Goal: Transaction & Acquisition: Purchase product/service

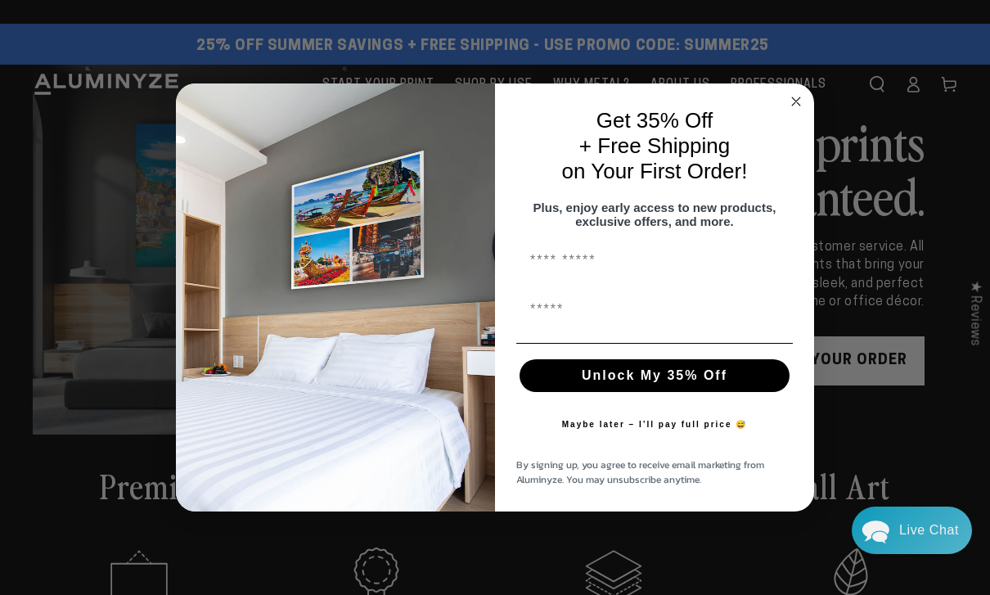
click at [800, 101] on icon "Close dialog" at bounding box center [796, 101] width 8 height 8
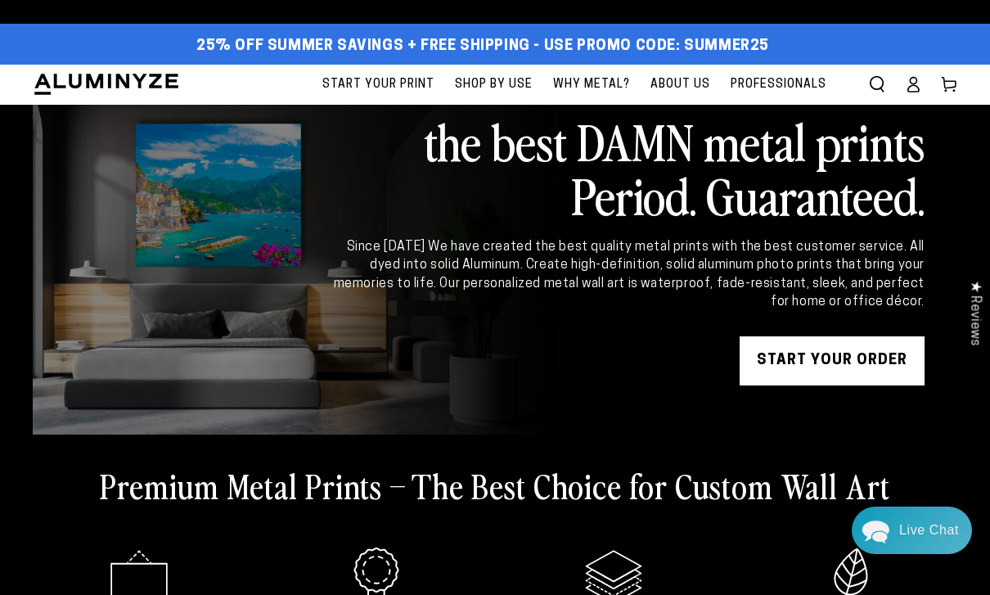
click at [597, 75] on span "Why Metal?" at bounding box center [591, 84] width 77 height 20
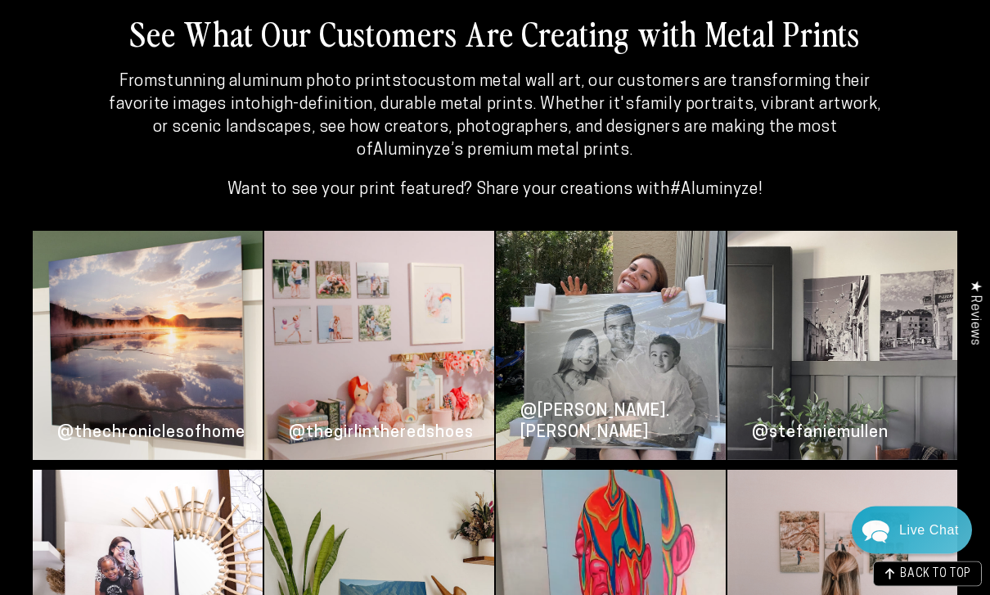
scroll to position [3479, 0]
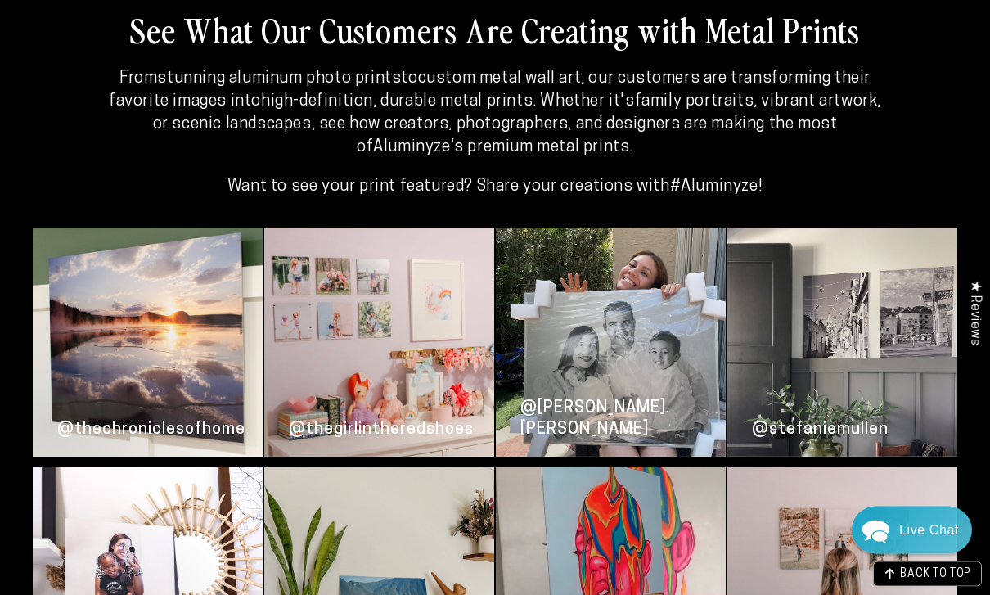
click at [194, 331] on div "@thechroniclesofhome" at bounding box center [148, 342] width 230 height 229
click at [205, 345] on div "@thechroniclesofhome" at bounding box center [148, 342] width 230 height 229
click at [606, 333] on div "@aida.m.lora" at bounding box center [611, 342] width 230 height 229
click at [586, 374] on div "@aida.m.lora" at bounding box center [611, 415] width 230 height 83
click at [591, 390] on div "@aida.m.lora" at bounding box center [610, 415] width 181 height 51
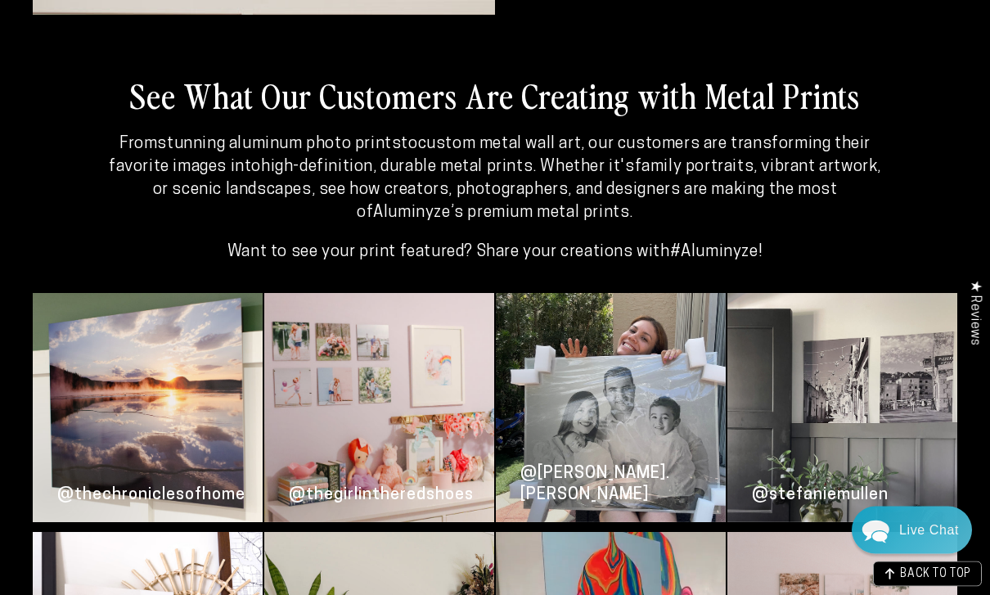
scroll to position [3378, 0]
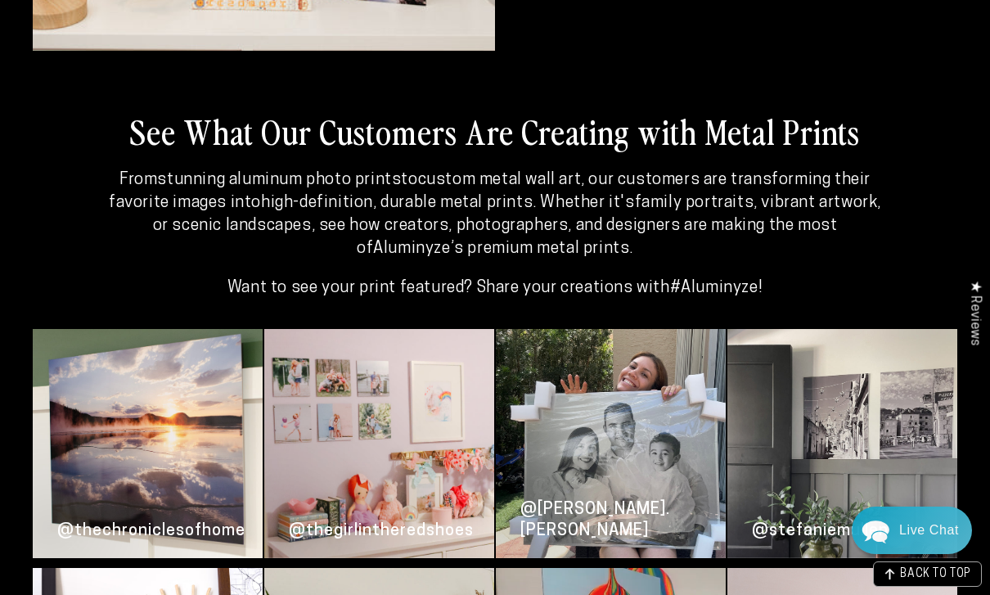
click at [765, 110] on h2 "See What Our Customers Are Creating with Metal Prints" at bounding box center [495, 131] width 925 height 43
click at [771, 116] on h2 "See What Our Customers Are Creating with Metal Prints" at bounding box center [495, 131] width 925 height 43
click at [831, 195] on strong "family portraits, vibrant artwork, or scenic landscapes" at bounding box center [517, 214] width 728 height 39
click at [752, 201] on p "From stunning aluminum photo prints to custom metal wall art , our customers ar…" at bounding box center [495, 215] width 786 height 92
click at [696, 280] on strong "#Aluminyze" at bounding box center [714, 288] width 88 height 16
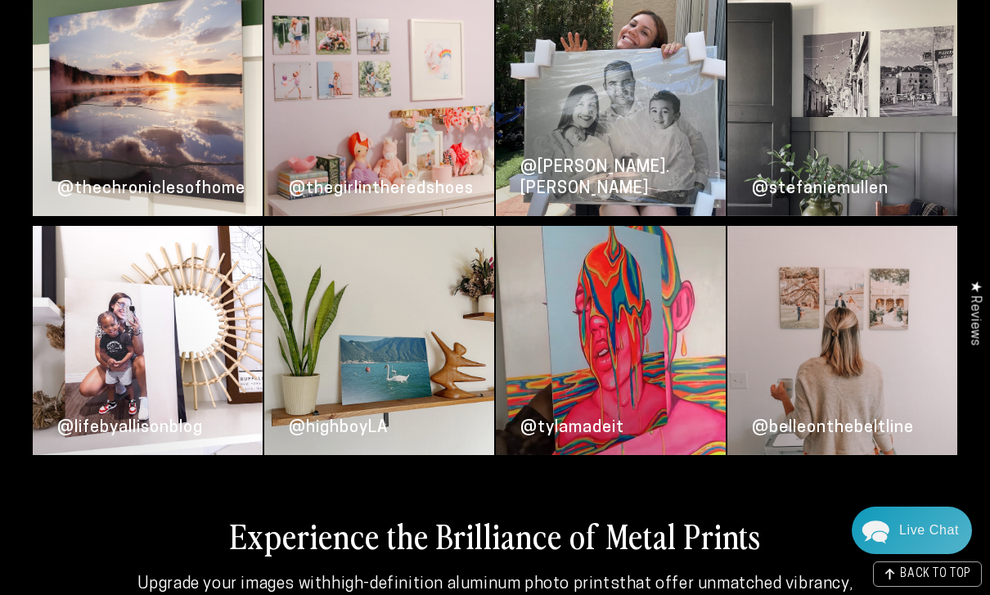
scroll to position [3719, 0]
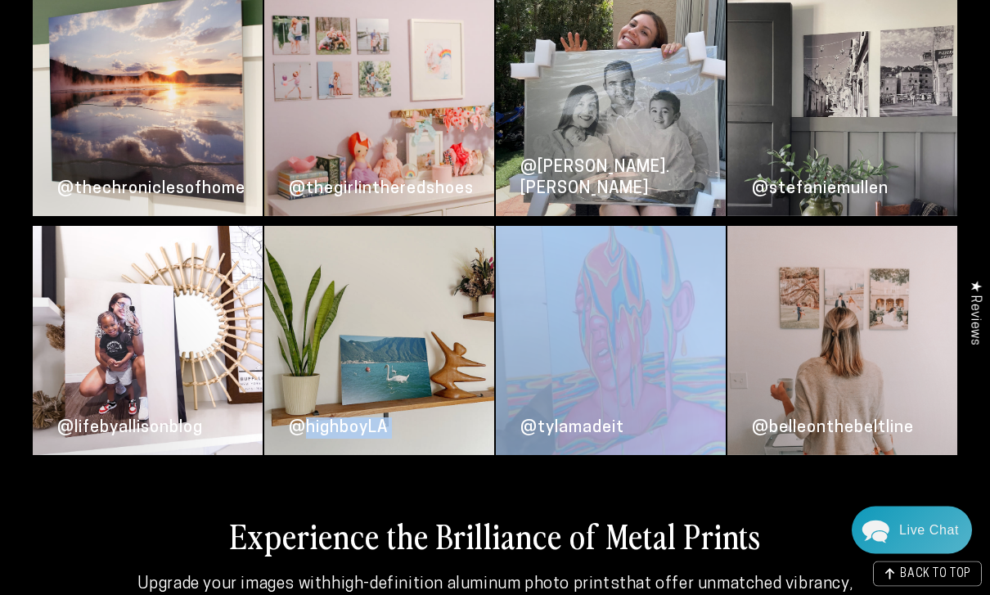
click at [795, 287] on div "@belleonthebeltline" at bounding box center [843, 341] width 230 height 229
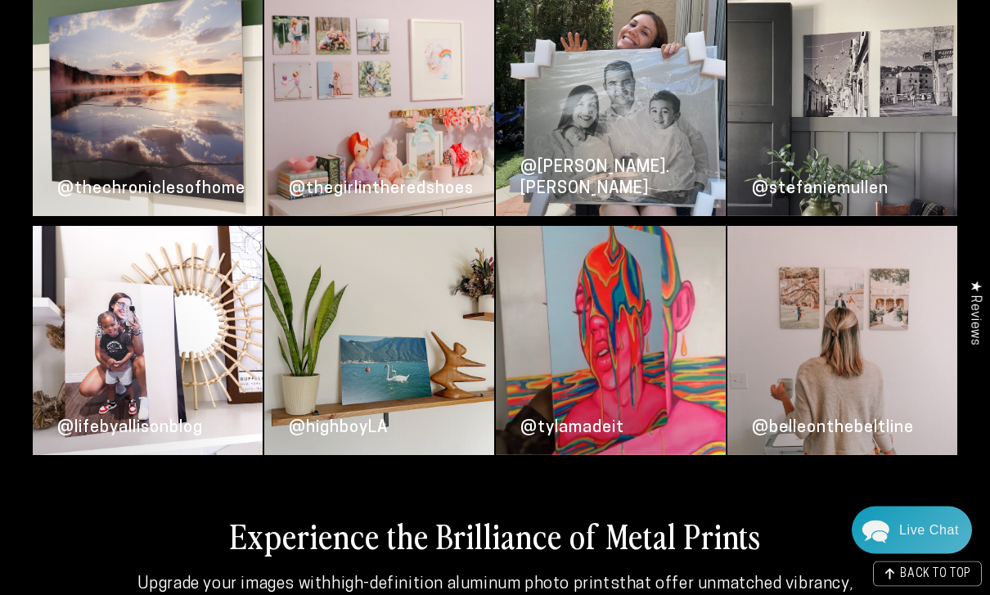
click at [809, 305] on div "@belleonthebeltline" at bounding box center [843, 341] width 230 height 229
click at [849, 179] on div "@stefaniemullen" at bounding box center [843, 186] width 230 height 62
click at [663, 167] on div "@aida.m.lora" at bounding box center [611, 174] width 230 height 83
click at [610, 287] on div "@tylamadeit" at bounding box center [611, 341] width 230 height 229
click at [448, 302] on div "@highboyLA" at bounding box center [379, 341] width 230 height 229
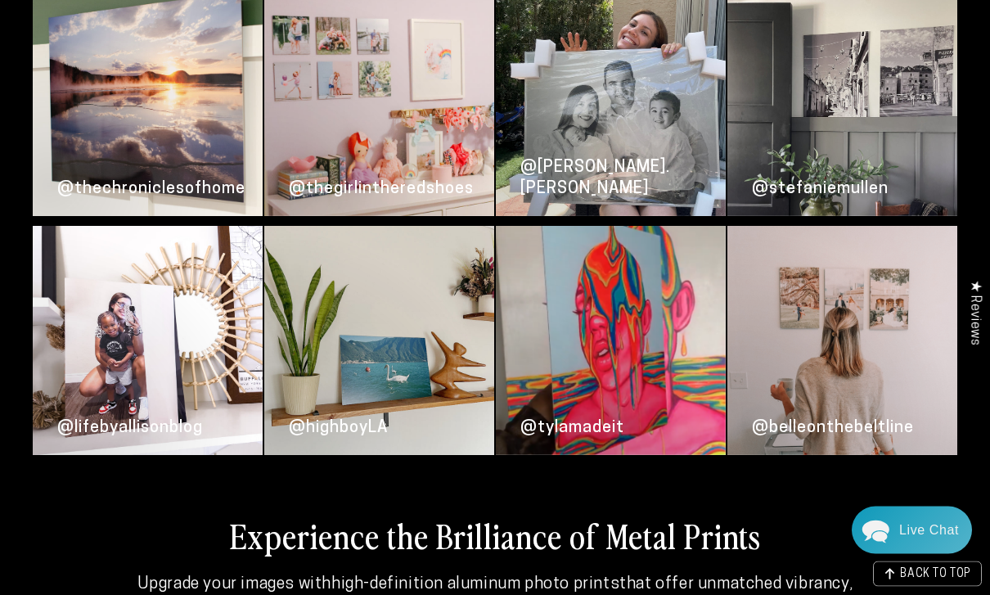
click at [433, 179] on div "@thegirlintheredshoes" at bounding box center [381, 189] width 185 height 21
click at [204, 155] on div "@thechroniclesofhome" at bounding box center [148, 186] width 230 height 62
click at [178, 287] on div "@lifebyallisonblog" at bounding box center [148, 341] width 230 height 229
click at [357, 155] on div "@thegirlintheredshoes" at bounding box center [379, 186] width 230 height 62
click at [372, 309] on div "@highboyLA" at bounding box center [379, 341] width 230 height 229
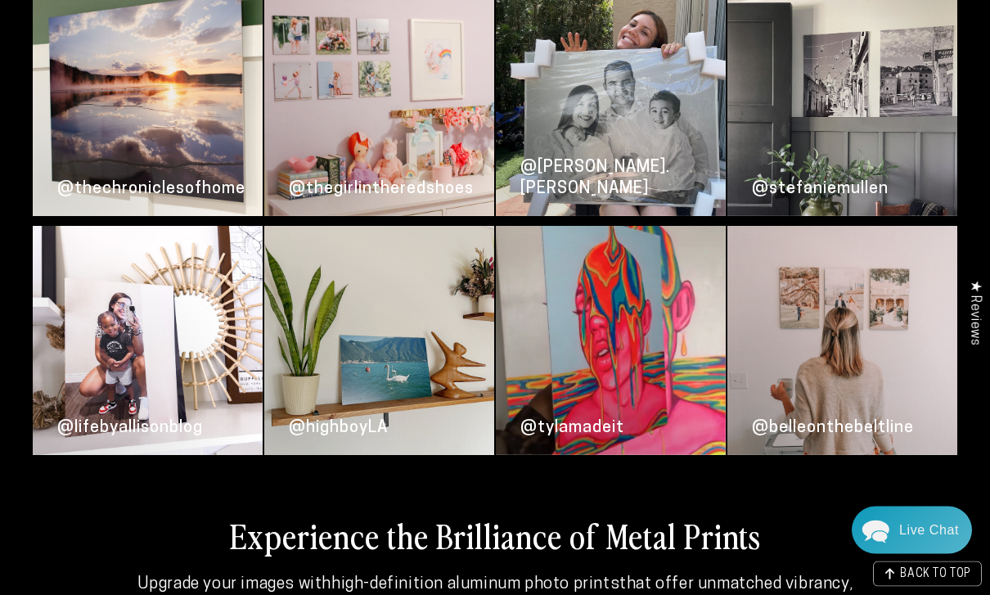
click at [606, 296] on div "@tylamadeit" at bounding box center [611, 341] width 230 height 229
click at [751, 169] on div "@stefaniemullen" at bounding box center [843, 186] width 230 height 62
click at [800, 295] on div "@belleonthebeltline" at bounding box center [843, 341] width 230 height 229
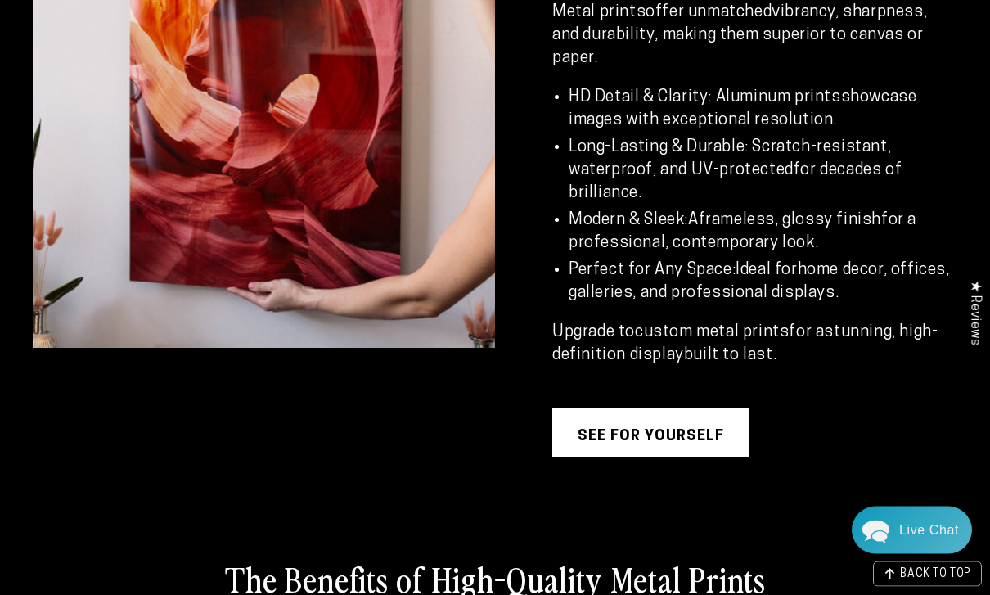
scroll to position [1325, 0]
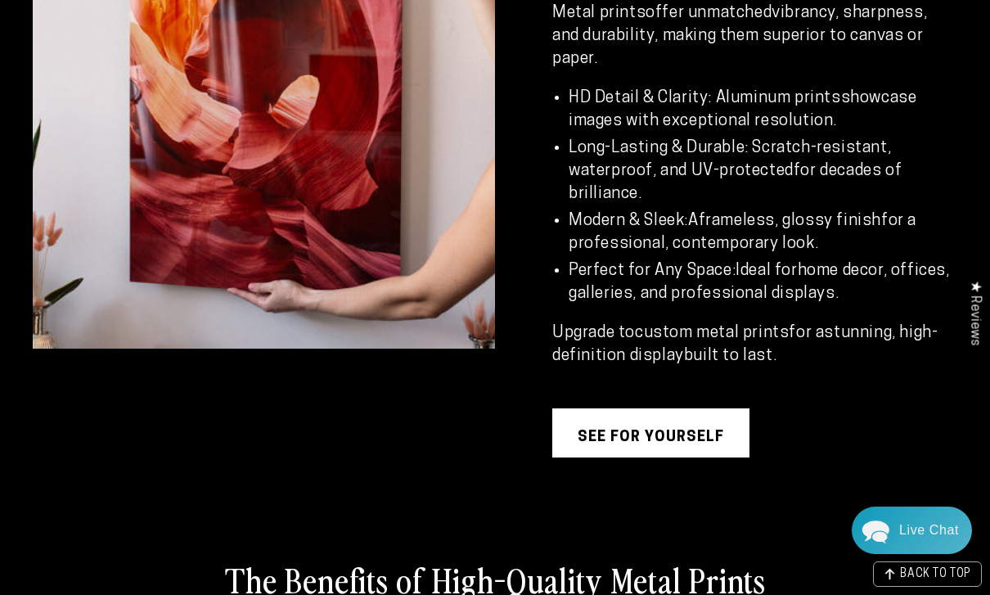
click at [687, 447] on link "see for yourself" at bounding box center [650, 432] width 197 height 49
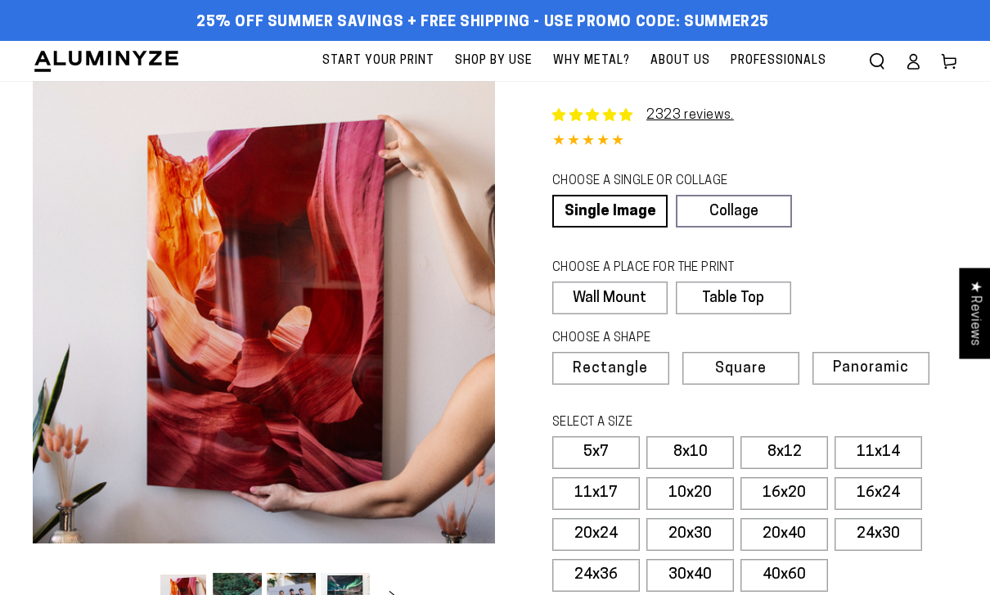
select select "**********"
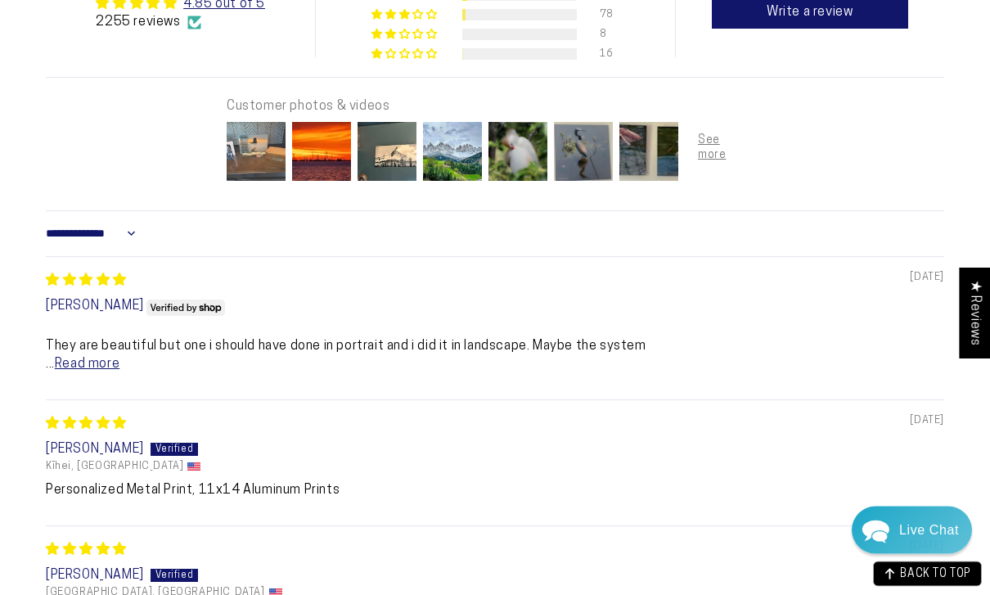
scroll to position [1030, 0]
click at [257, 142] on img at bounding box center [255, 151] width 65 height 65
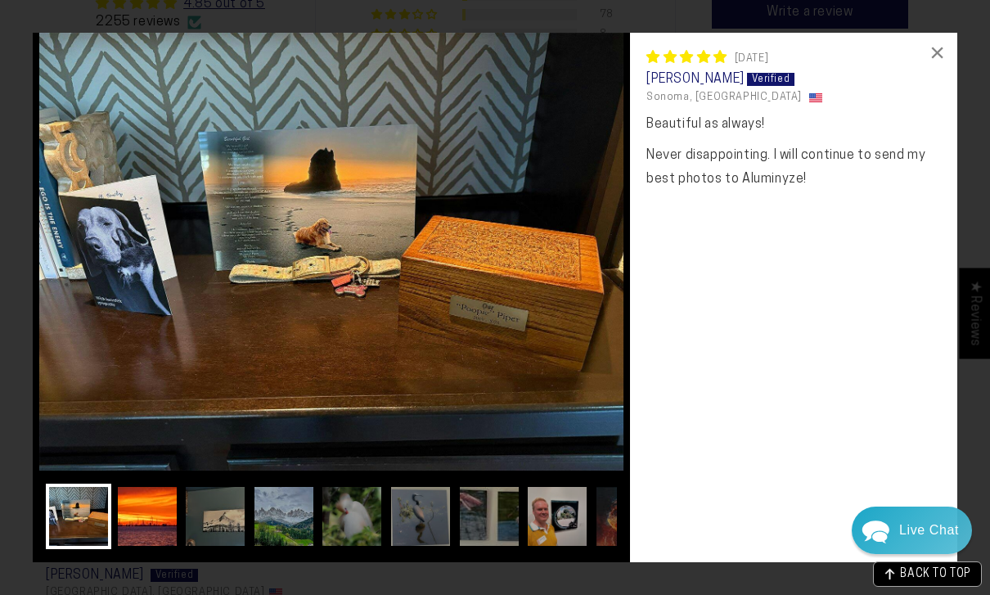
click at [164, 549] on img at bounding box center [147, 516] width 65 height 65
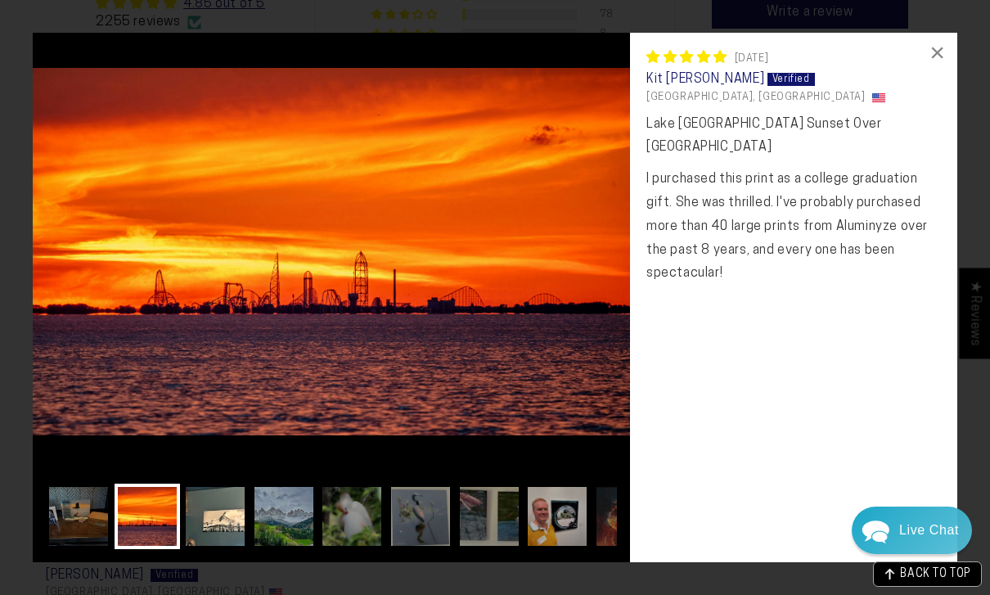
click at [236, 549] on img at bounding box center [214, 516] width 65 height 65
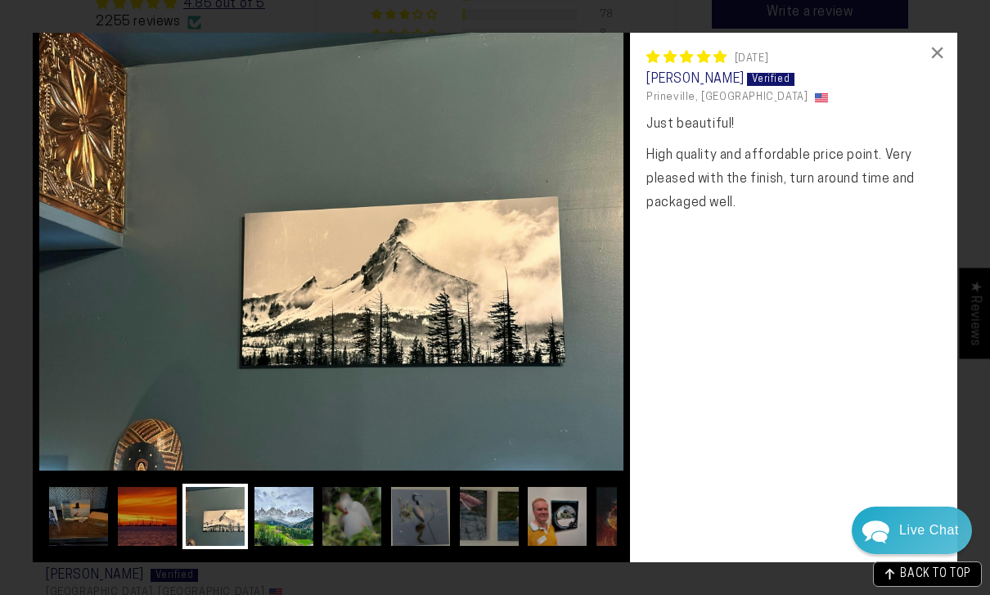
click at [291, 549] on img at bounding box center [283, 516] width 65 height 65
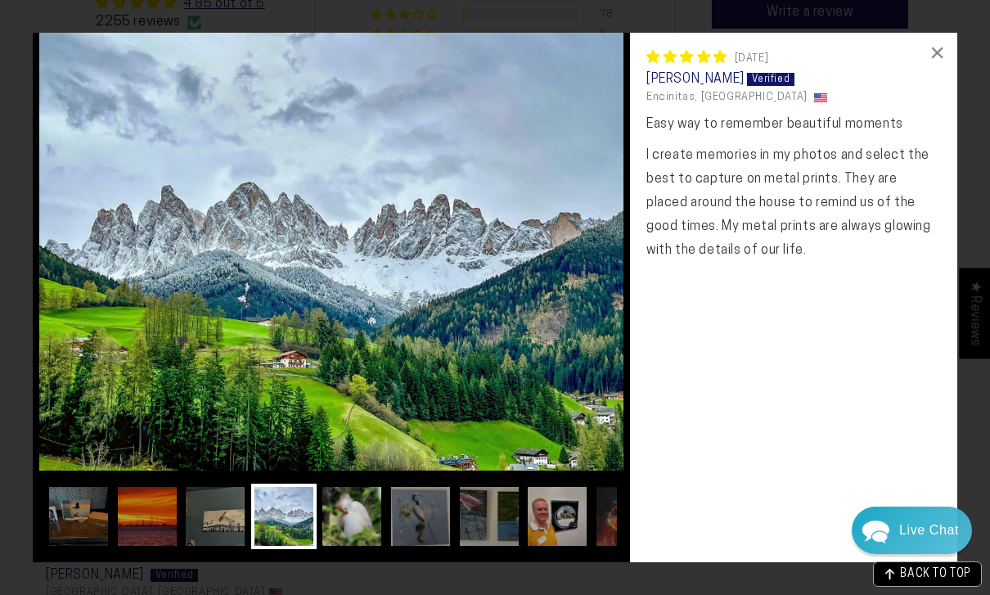
click at [358, 549] on img at bounding box center [351, 516] width 65 height 65
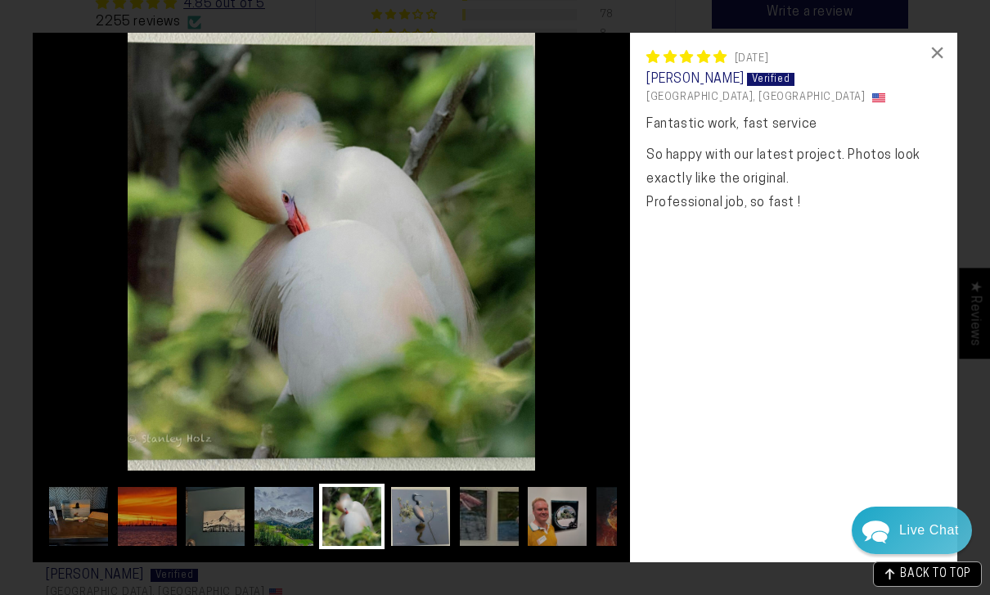
click at [427, 549] on img at bounding box center [420, 516] width 65 height 65
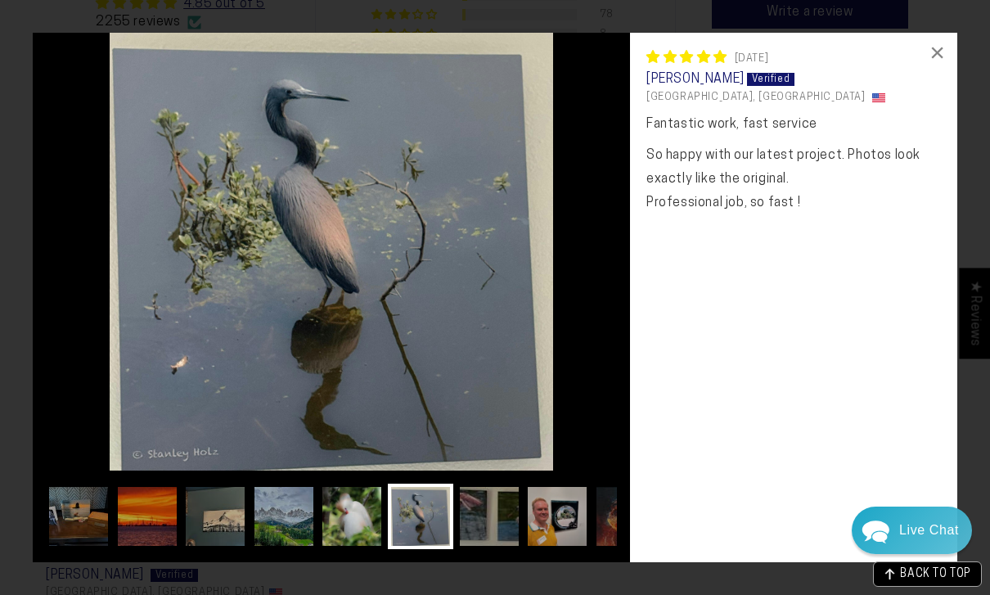
click at [362, 549] on img at bounding box center [351, 516] width 65 height 65
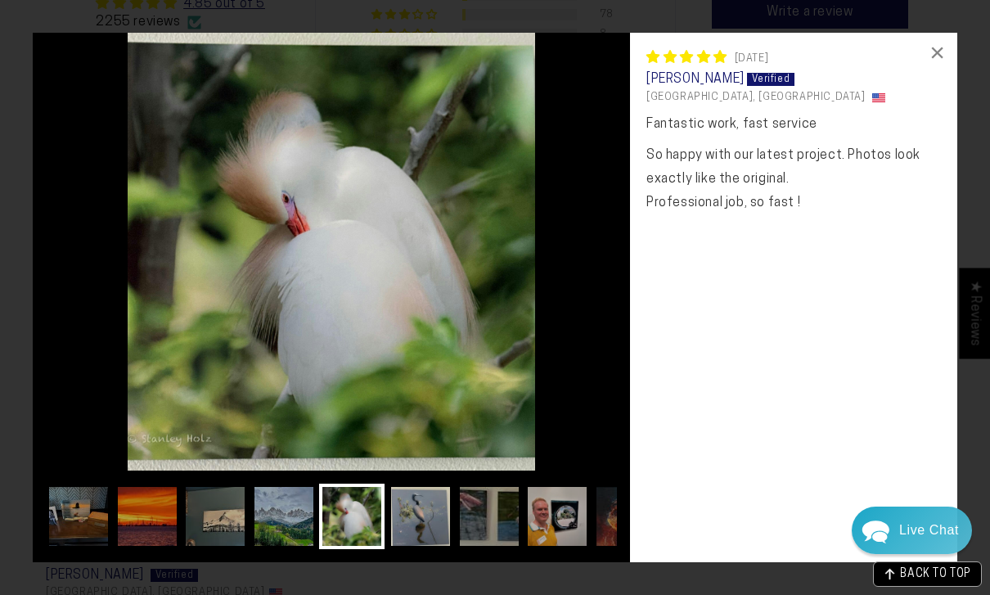
click at [415, 549] on img at bounding box center [420, 516] width 65 height 65
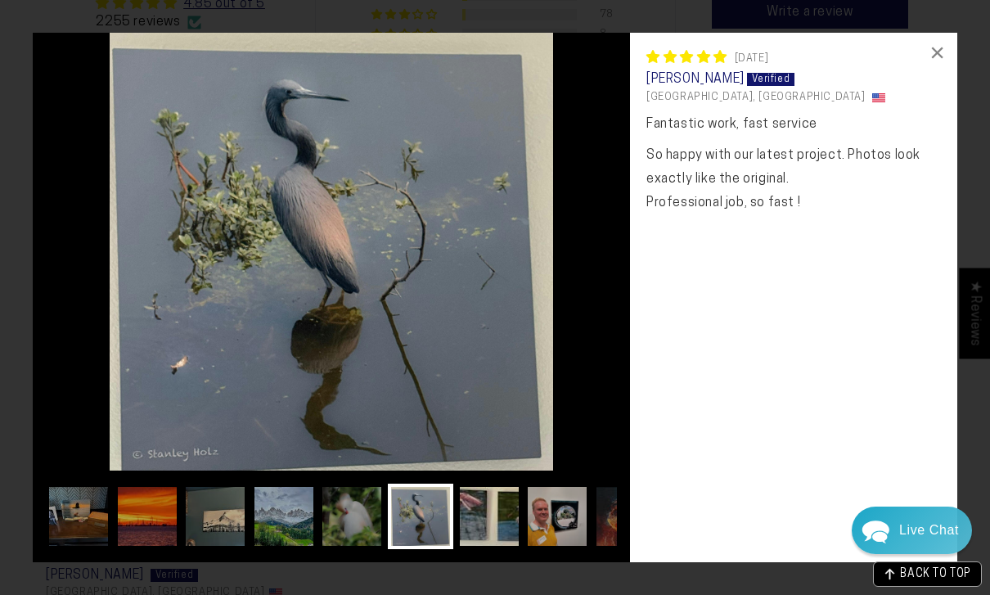
click at [489, 549] on img at bounding box center [489, 516] width 65 height 65
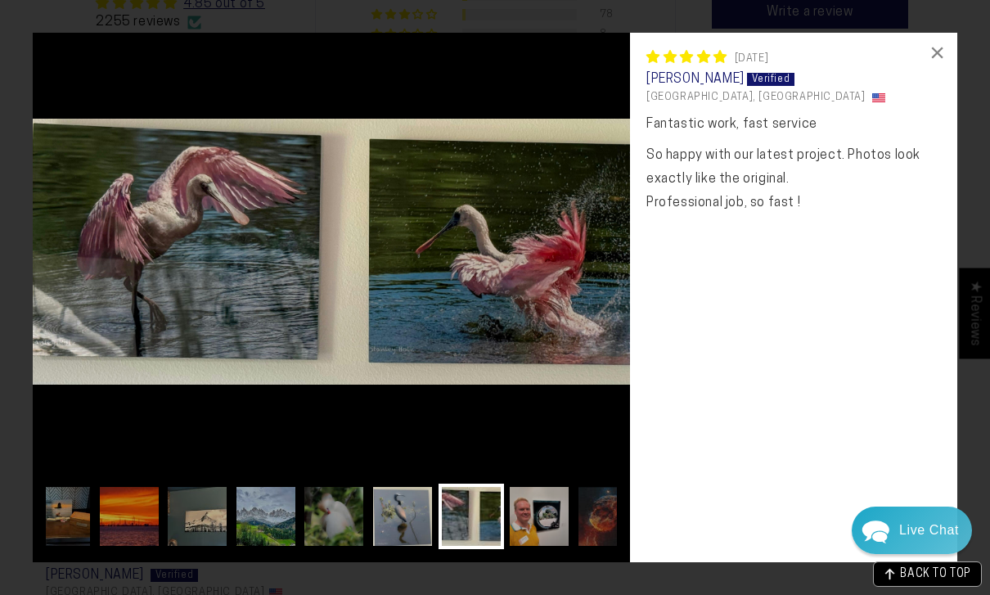
click at [417, 549] on img at bounding box center [402, 516] width 65 height 65
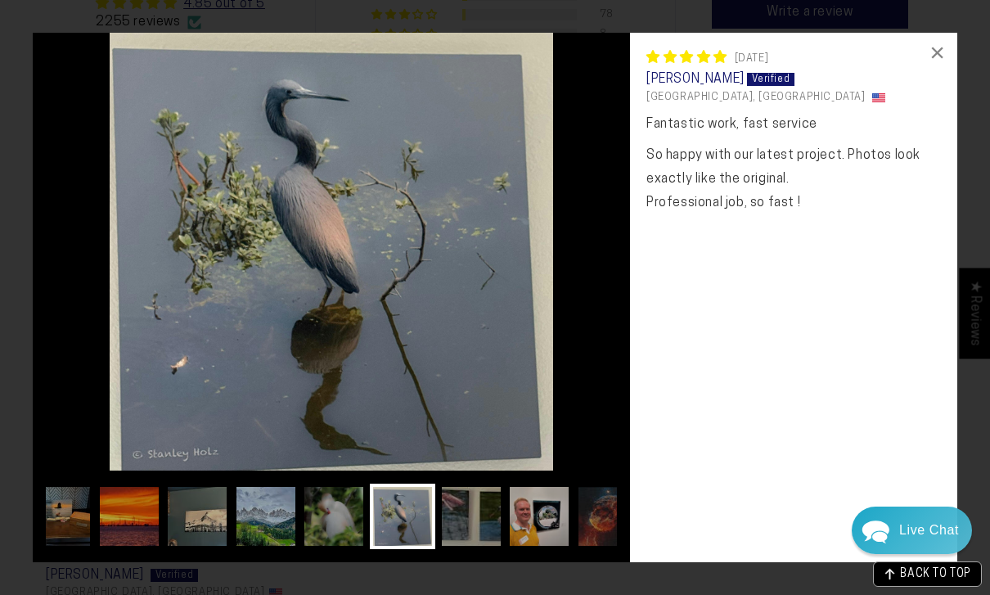
scroll to position [0, 0]
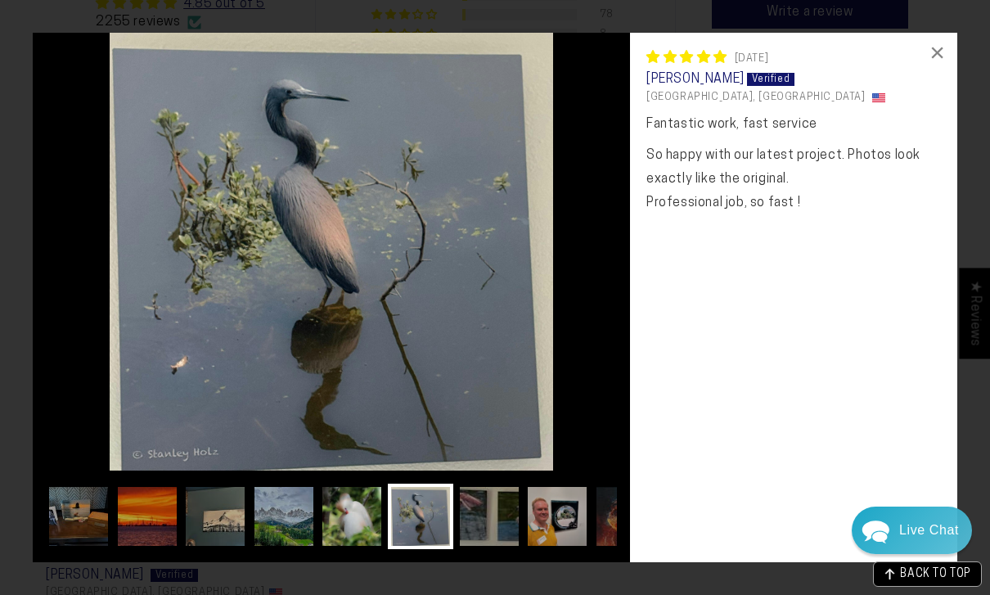
click at [349, 549] on img at bounding box center [351, 516] width 65 height 65
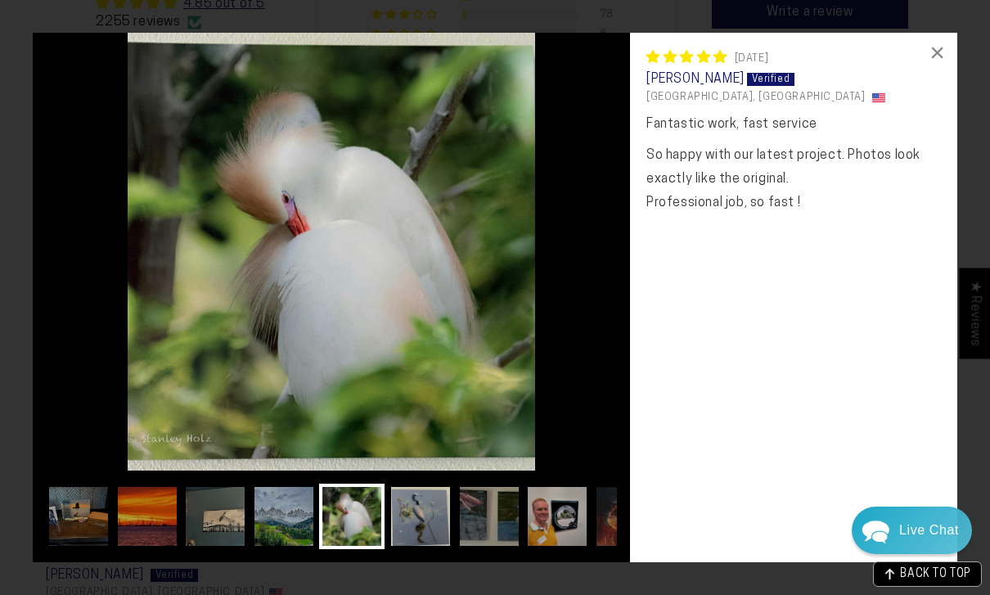
click at [430, 549] on img at bounding box center [420, 516] width 65 height 65
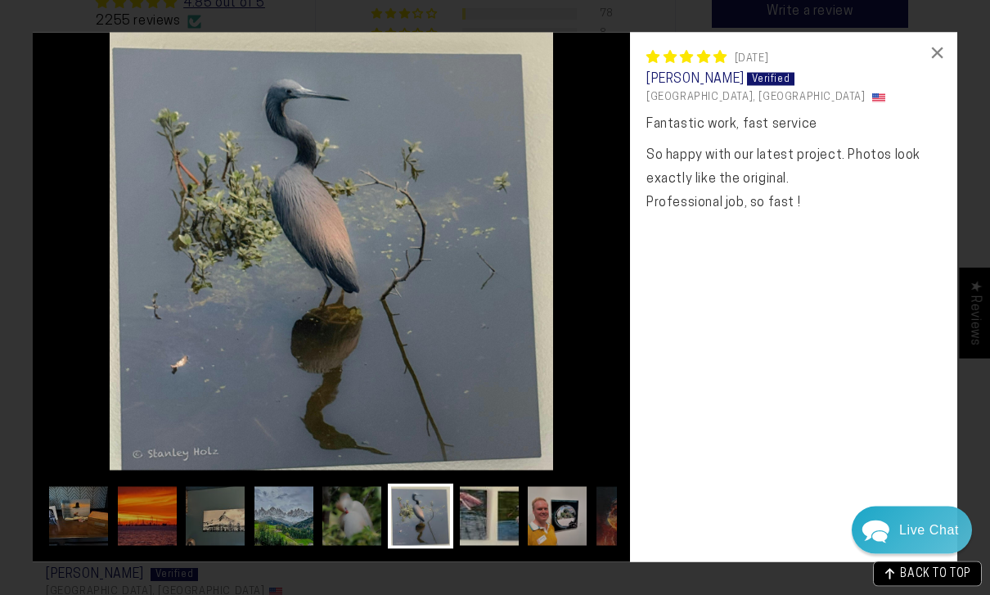
scroll to position [1031, 0]
click at [510, 549] on img at bounding box center [489, 516] width 65 height 65
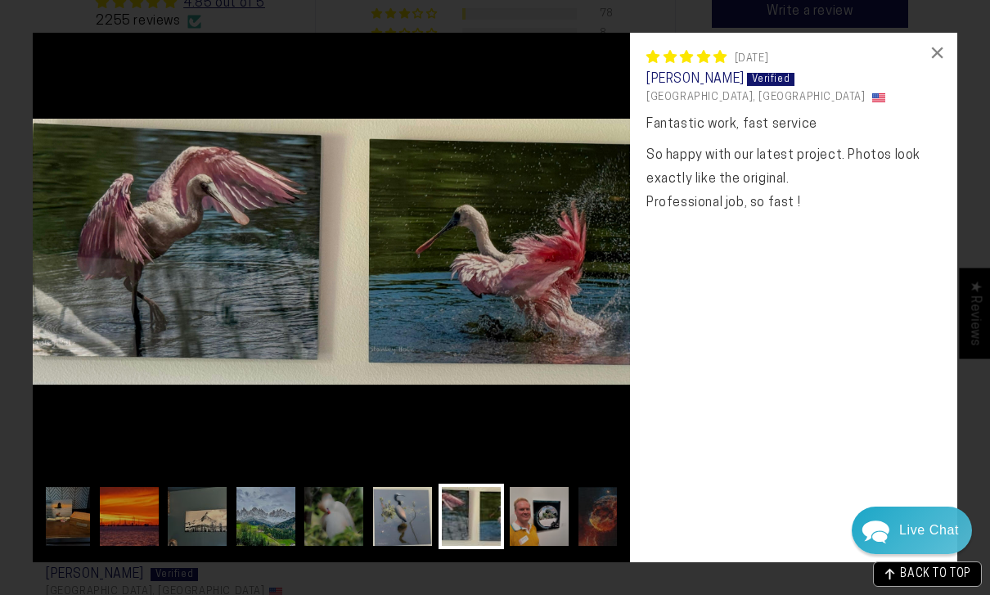
click at [413, 549] on img at bounding box center [402, 516] width 65 height 65
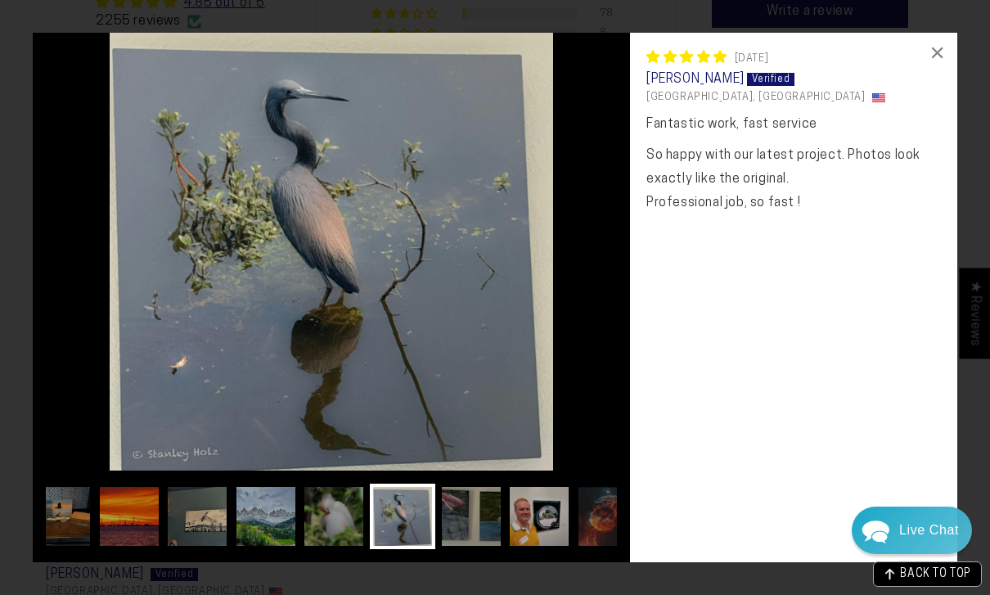
scroll to position [0, 0]
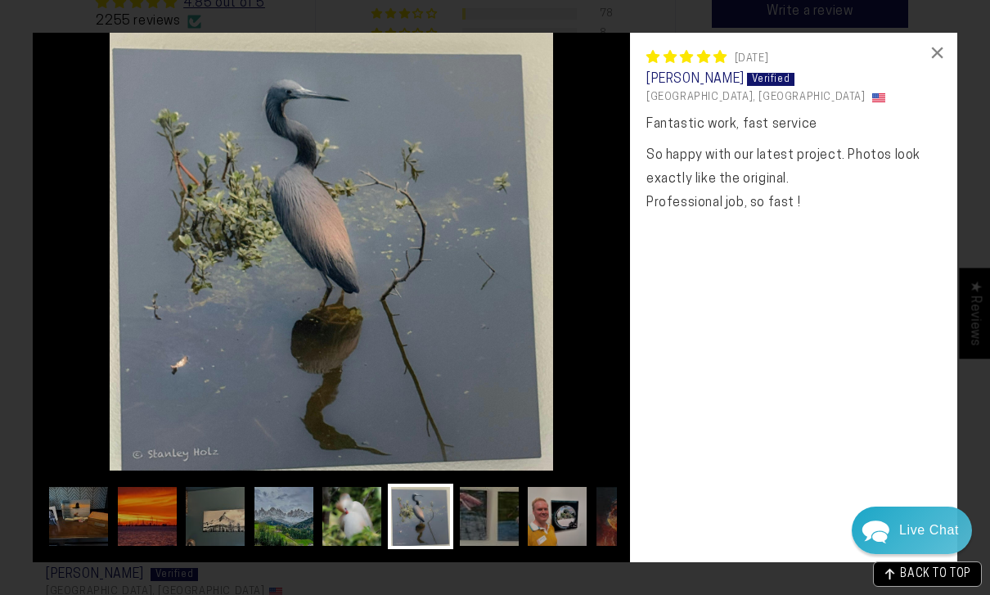
click at [365, 549] on img at bounding box center [351, 516] width 65 height 65
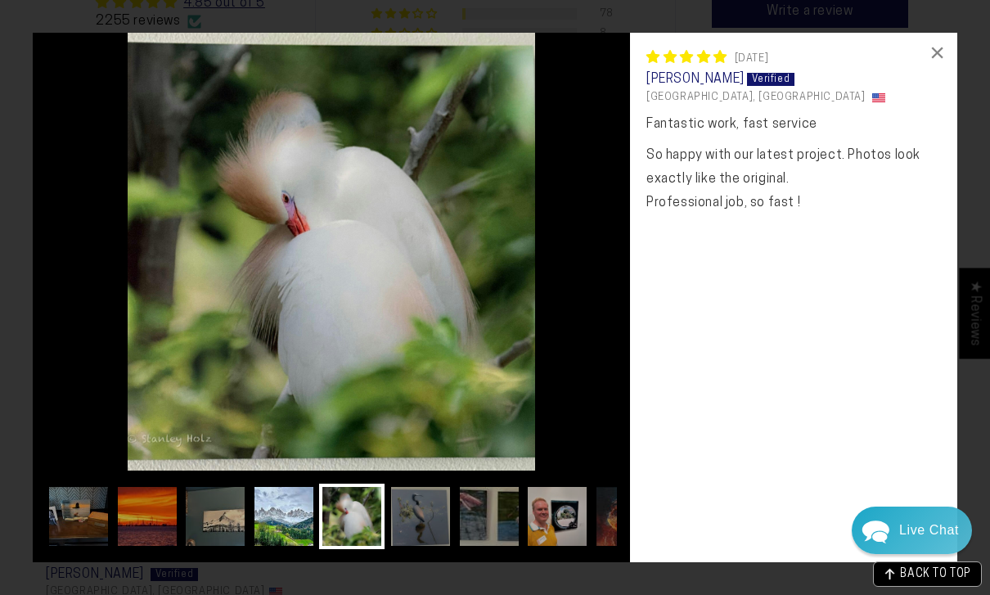
click at [298, 549] on img at bounding box center [283, 516] width 65 height 65
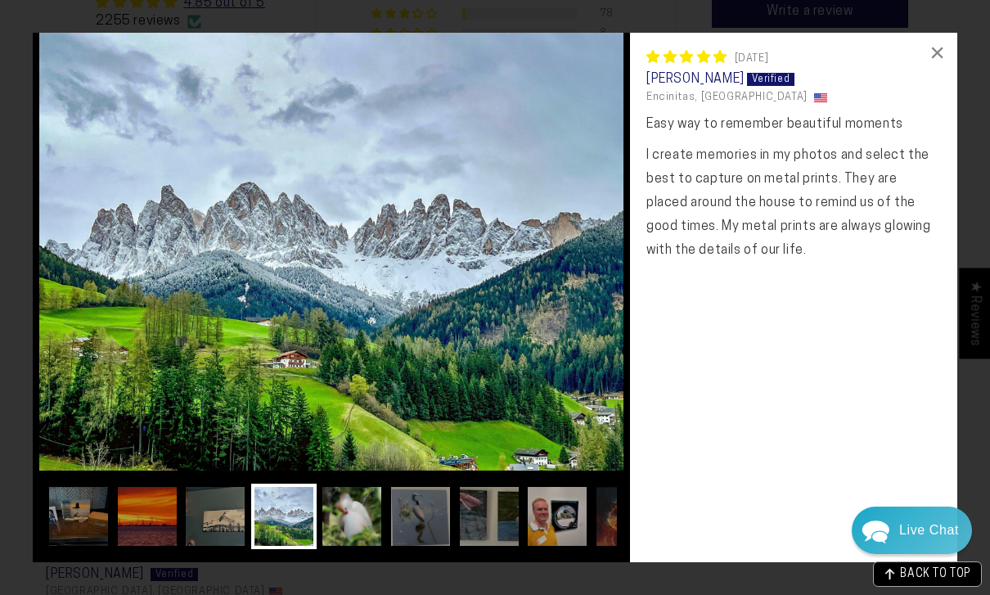
click at [358, 549] on img at bounding box center [351, 516] width 65 height 65
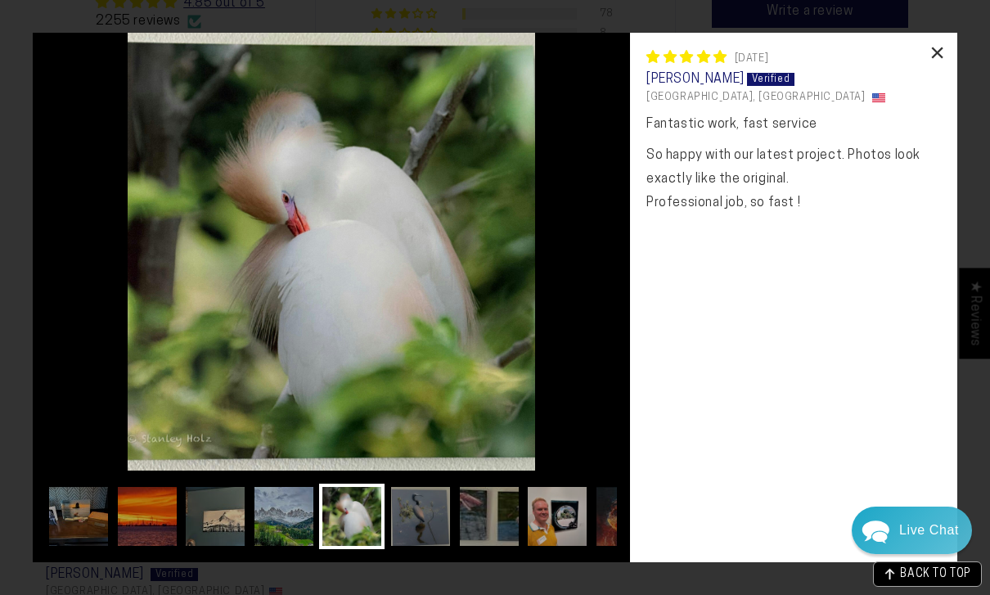
click at [935, 51] on div "×" at bounding box center [937, 52] width 39 height 39
